Goal: Navigation & Orientation: Find specific page/section

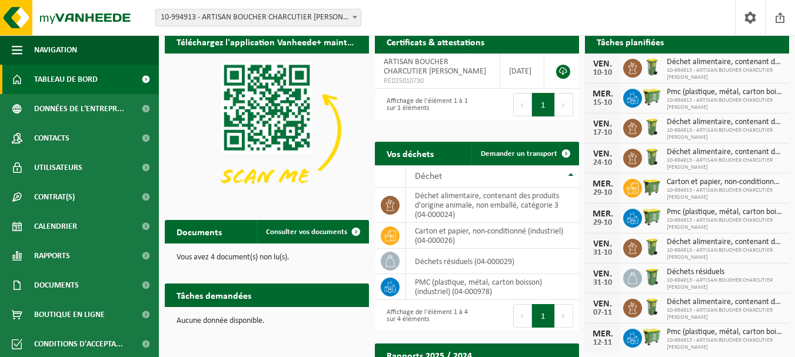
scroll to position [6, 0]
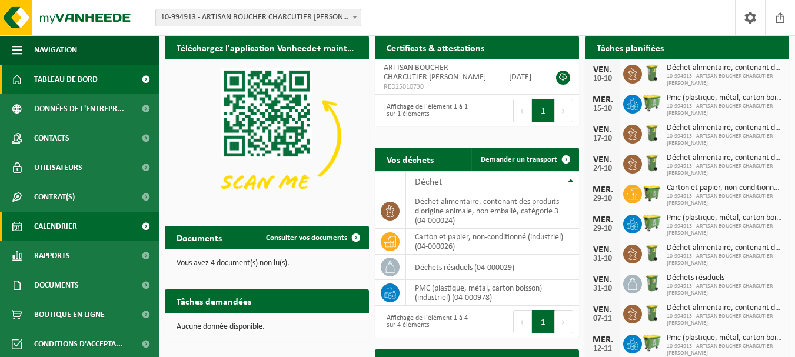
click at [66, 218] on span "Calendrier" at bounding box center [55, 226] width 43 height 29
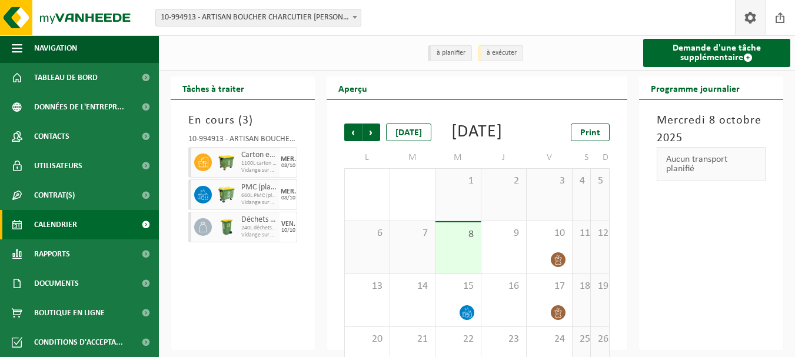
click at [759, 4] on link at bounding box center [750, 17] width 30 height 35
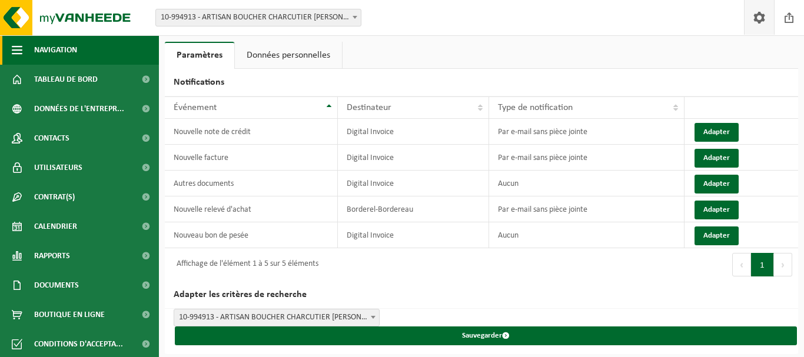
click at [34, 53] on span "Navigation" at bounding box center [55, 49] width 43 height 29
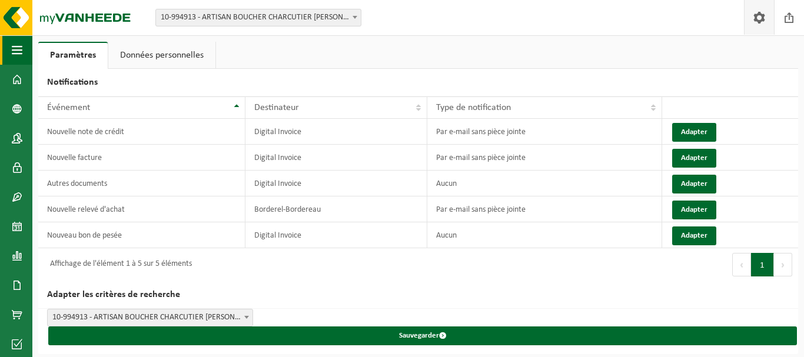
click at [8, 51] on button "Navigation" at bounding box center [16, 49] width 32 height 29
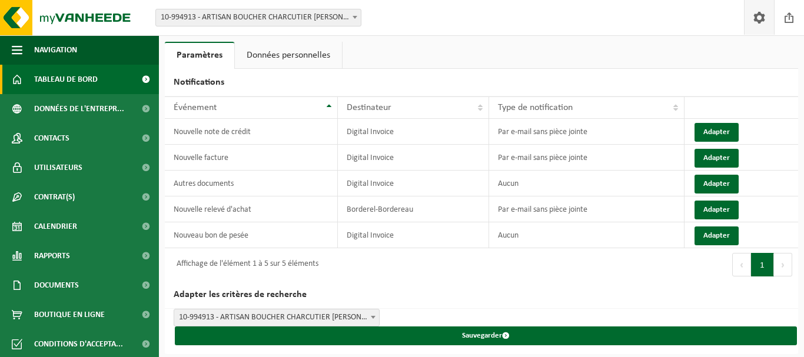
click at [16, 79] on span at bounding box center [17, 79] width 11 height 29
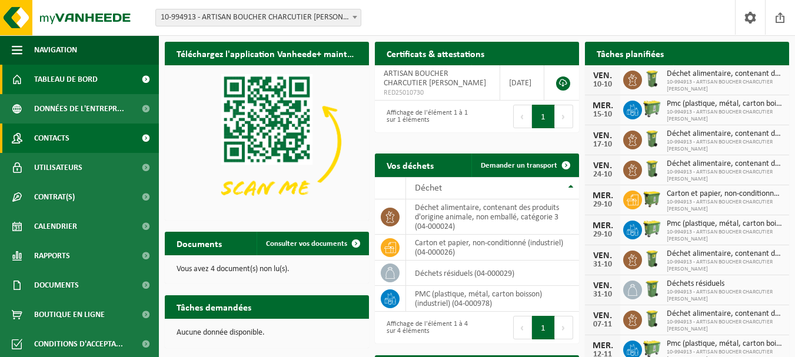
click at [41, 137] on span "Contacts" at bounding box center [51, 138] width 35 height 29
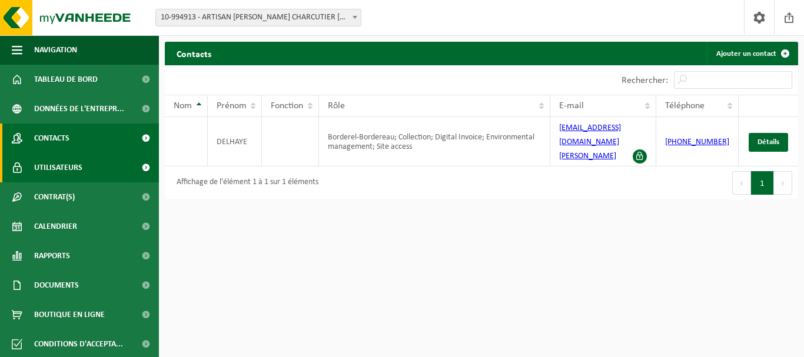
click at [76, 170] on span "Utilisateurs" at bounding box center [58, 167] width 48 height 29
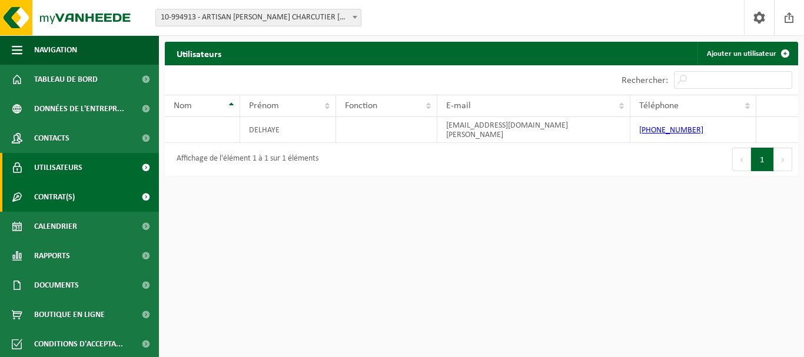
click at [83, 202] on link "Contrat(s)" at bounding box center [79, 196] width 159 height 29
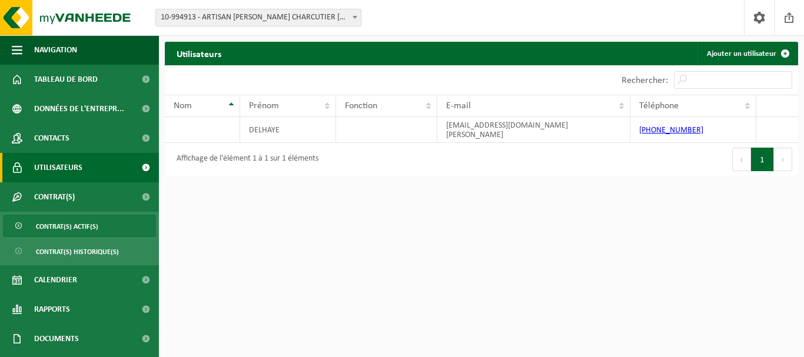
click at [79, 226] on span "Contrat(s) actif(s)" at bounding box center [67, 226] width 62 height 22
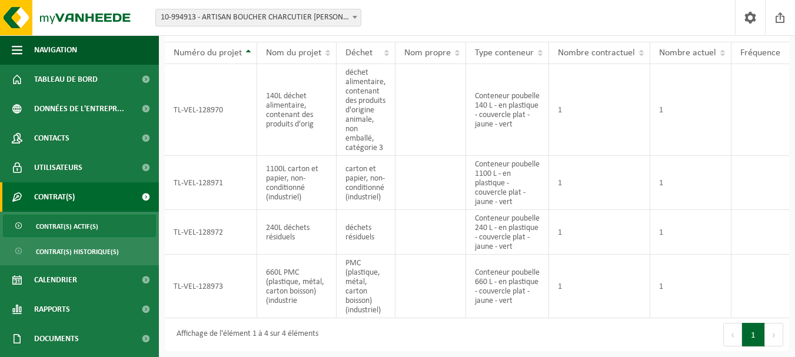
scroll to position [55, 0]
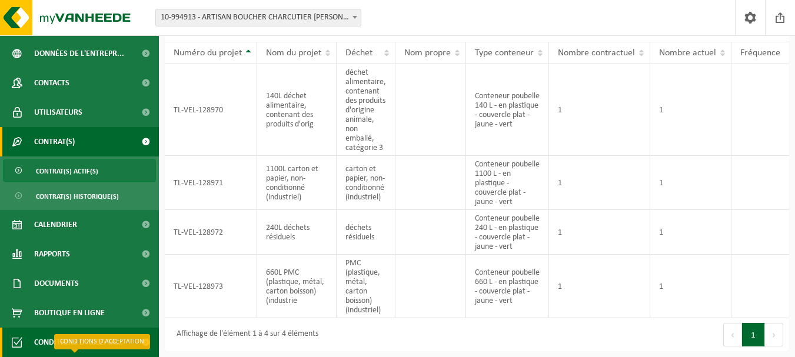
click at [51, 336] on span "Conditions d'accepta..." at bounding box center [78, 342] width 89 height 29
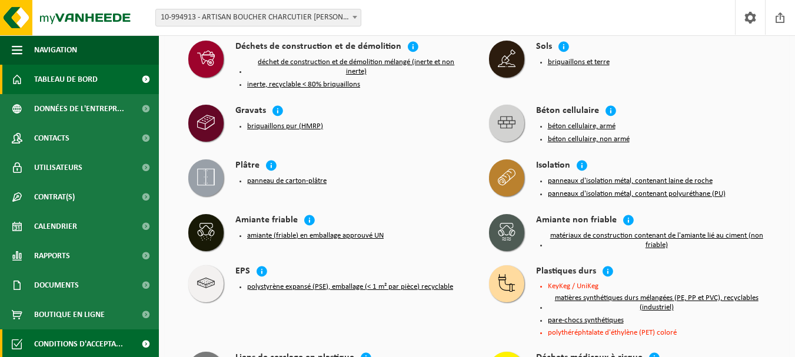
scroll to position [553, 0]
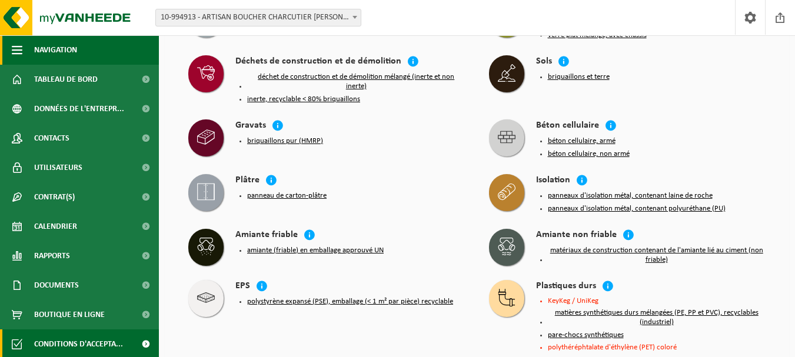
click at [54, 49] on span "Navigation" at bounding box center [55, 49] width 43 height 29
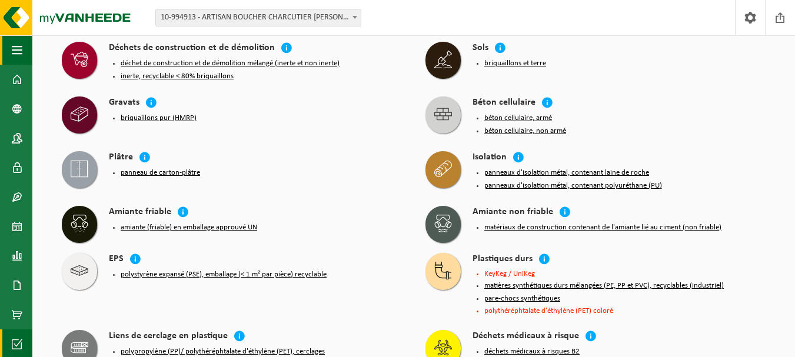
click at [0, 37] on button "Navigation" at bounding box center [16, 49] width 32 height 29
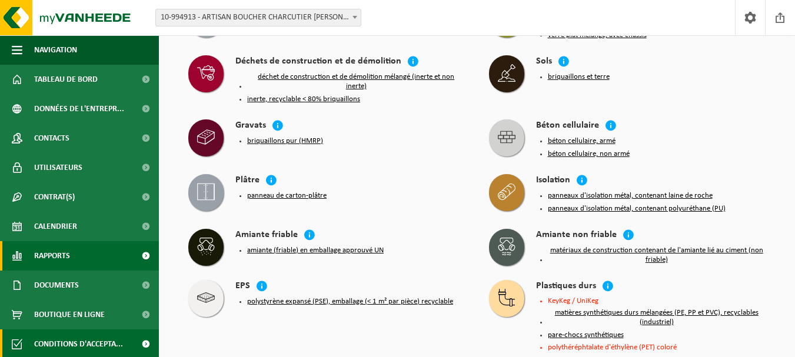
click at [76, 249] on link "Rapports" at bounding box center [79, 255] width 159 height 29
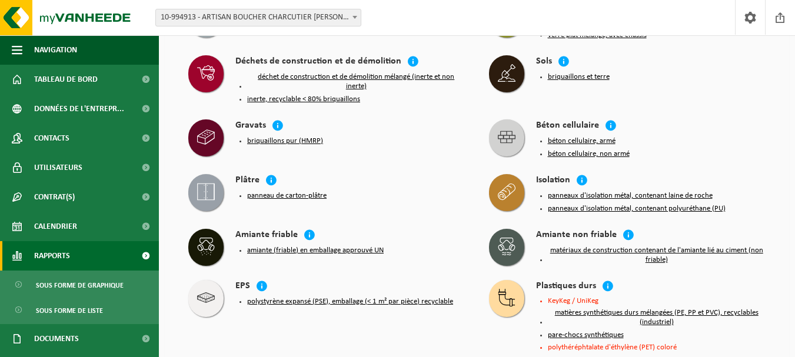
click at [71, 256] on link "Rapports" at bounding box center [79, 255] width 159 height 29
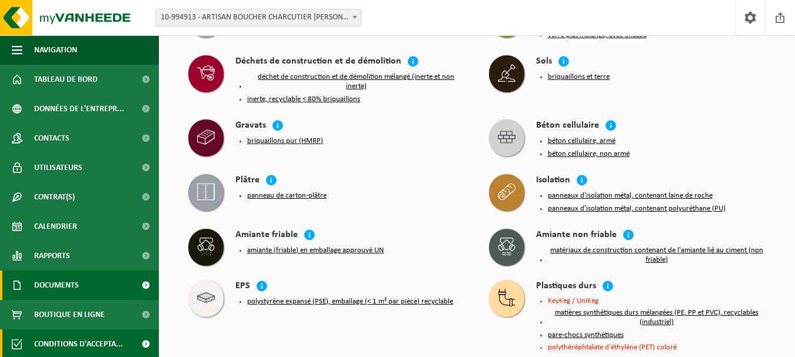
click at [64, 285] on span "Documents" at bounding box center [56, 285] width 45 height 29
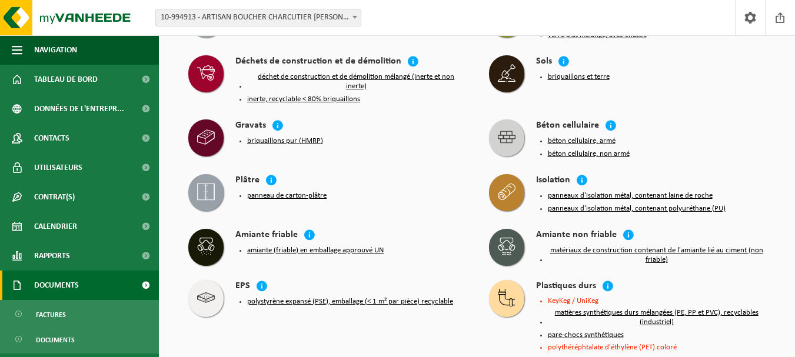
click at [64, 285] on span "Documents" at bounding box center [56, 285] width 45 height 29
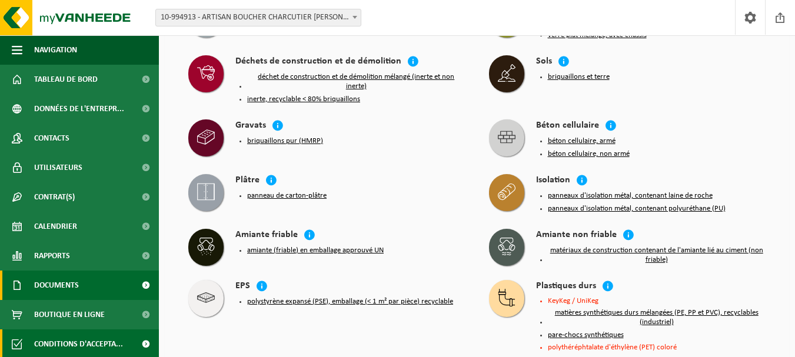
click at [64, 285] on span "Documents" at bounding box center [56, 285] width 45 height 29
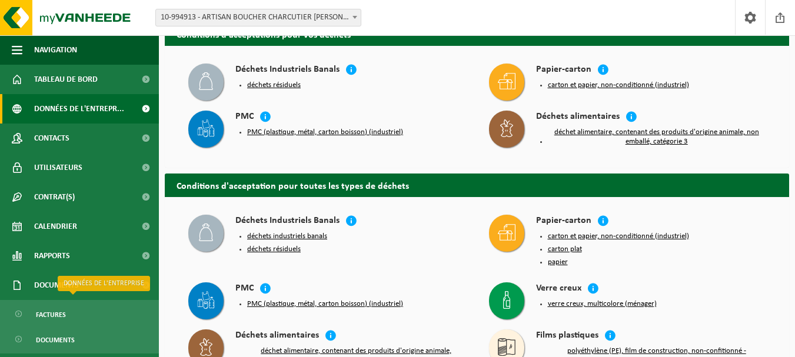
scroll to position [0, 0]
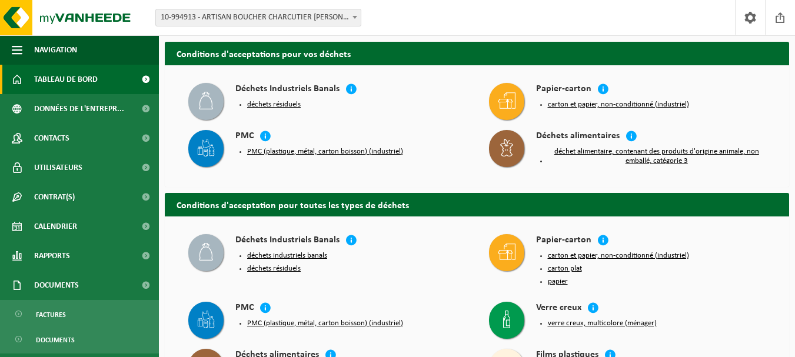
click at [46, 85] on span "Tableau de bord" at bounding box center [66, 79] width 64 height 29
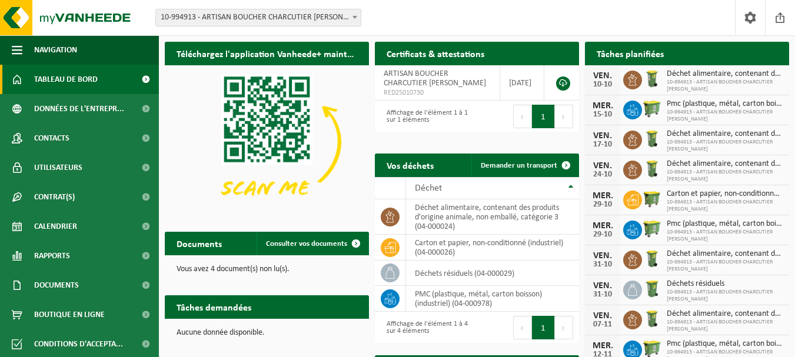
click at [263, 133] on img at bounding box center [267, 141] width 204 height 153
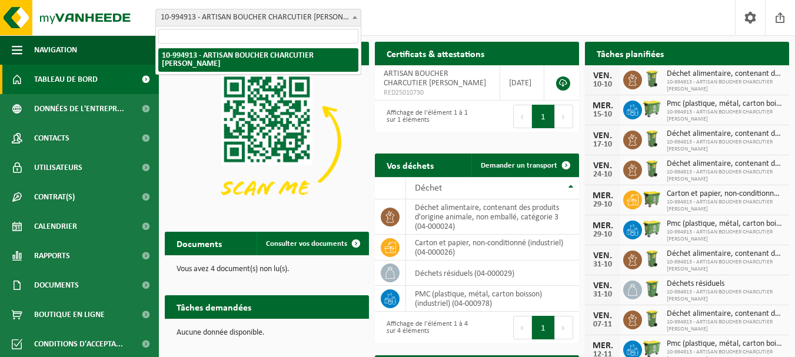
click at [299, 20] on span "10-994913 - ARTISAN BOUCHER CHARCUTIER [PERSON_NAME]" at bounding box center [258, 17] width 205 height 16
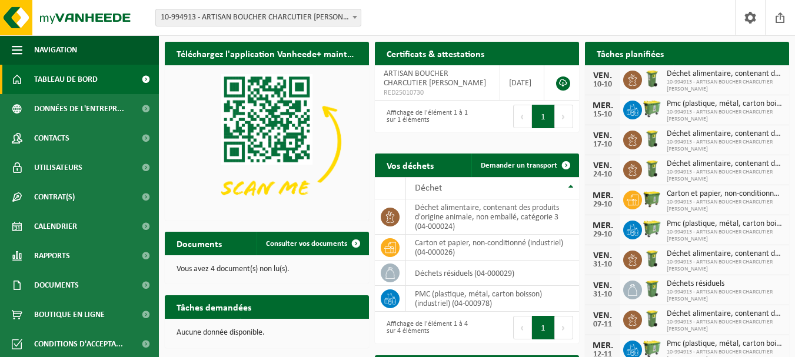
click at [299, 20] on span "10-994913 - ARTISAN BOUCHER CHARCUTIER [PERSON_NAME]" at bounding box center [258, 17] width 205 height 16
click at [750, 15] on span at bounding box center [750, 17] width 18 height 35
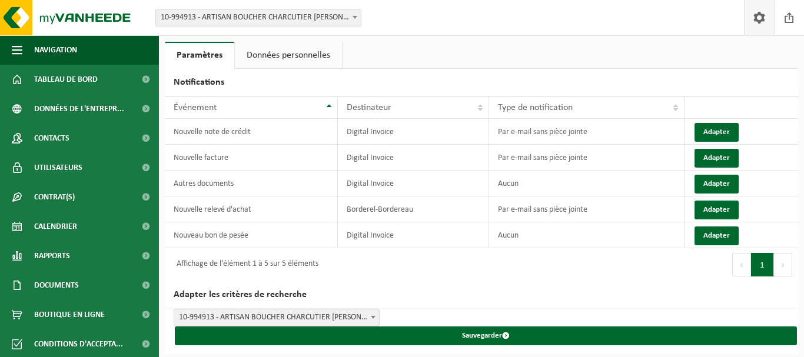
click at [272, 48] on link "Données personnelles" at bounding box center [288, 55] width 107 height 27
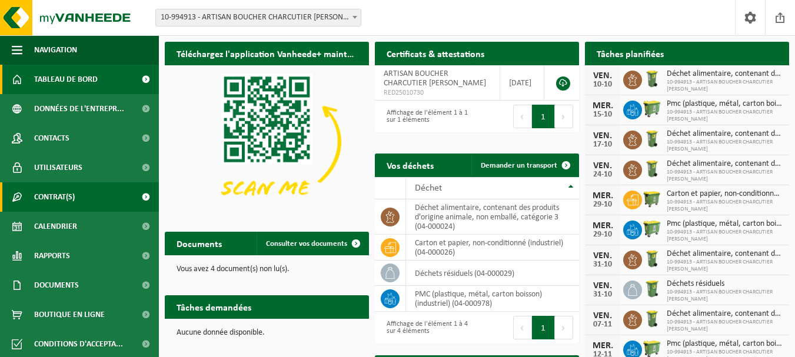
click at [58, 192] on span "Contrat(s)" at bounding box center [54, 196] width 41 height 29
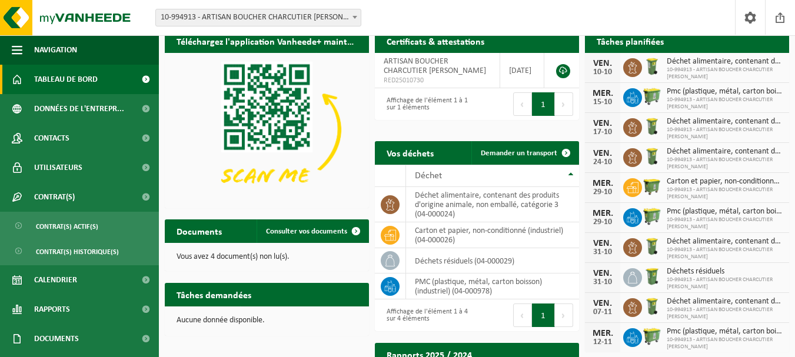
scroll to position [14, 0]
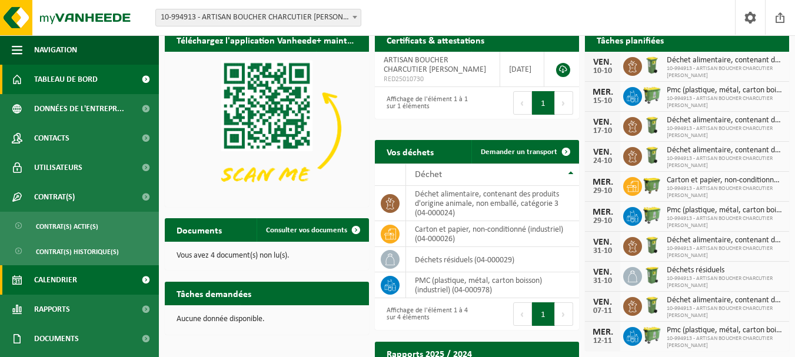
click at [55, 275] on span "Calendrier" at bounding box center [55, 279] width 43 height 29
